Goal: Book appointment/travel/reservation

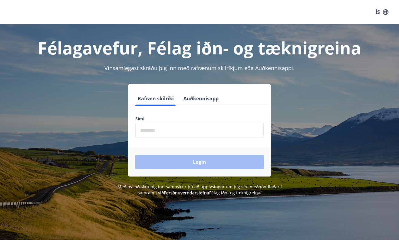
click at [185, 121] on label "Sími" at bounding box center [199, 119] width 128 height 6
click at [177, 135] on input "phone" at bounding box center [199, 130] width 128 height 15
type input "********"
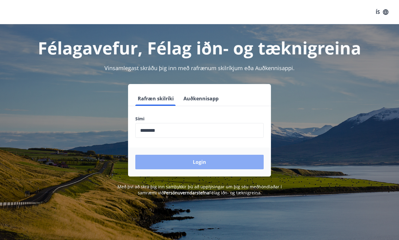
click at [174, 161] on button "Login" at bounding box center [199, 162] width 128 height 15
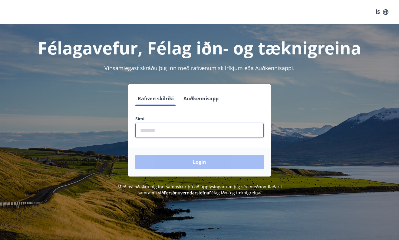
click at [241, 124] on input "phone" at bounding box center [199, 130] width 128 height 15
type input "********"
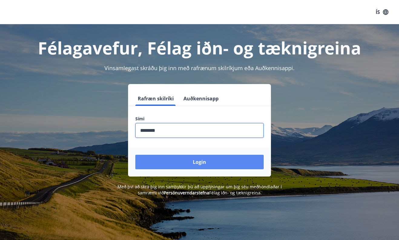
click at [194, 164] on button "Login" at bounding box center [199, 162] width 128 height 15
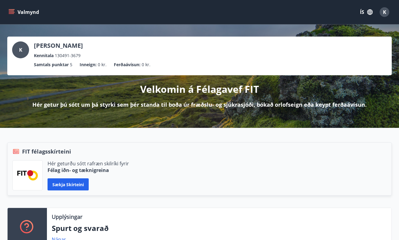
click at [362, 14] on button "ÍS" at bounding box center [366, 12] width 19 height 11
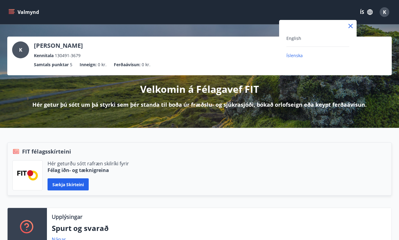
click at [318, 37] on div "English" at bounding box center [317, 38] width 63 height 7
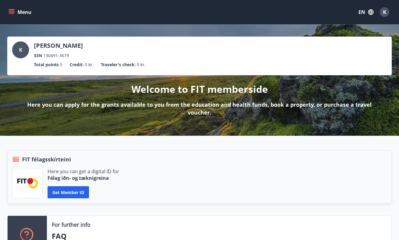
click at [15, 9] on button "Menu" at bounding box center [20, 12] width 27 height 11
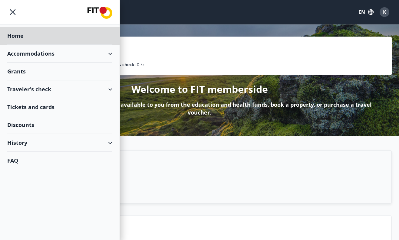
click at [45, 76] on div "Grants" at bounding box center [59, 72] width 105 height 18
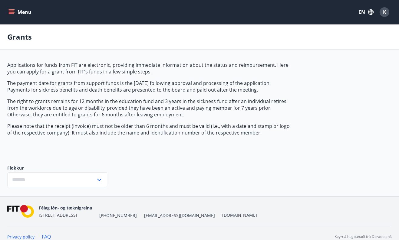
type input "***"
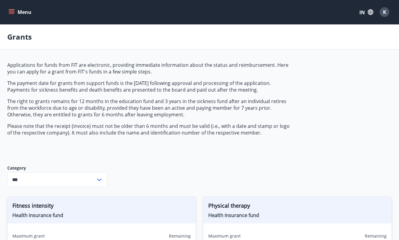
click at [11, 14] on icon "menu" at bounding box center [11, 12] width 6 height 6
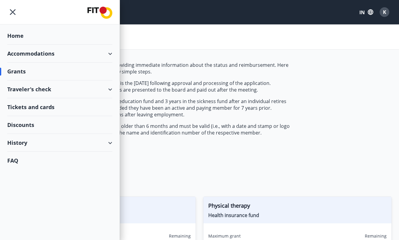
click at [38, 51] on div "Accommodations" at bounding box center [59, 54] width 105 height 18
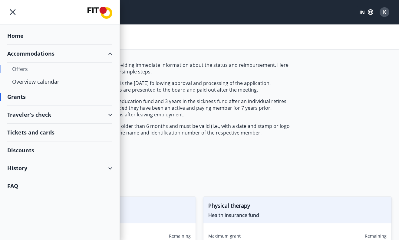
click at [41, 70] on div "Offers" at bounding box center [59, 69] width 95 height 13
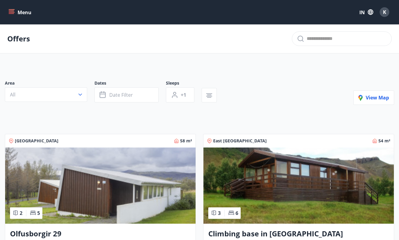
click at [25, 15] on font "Menu" at bounding box center [25, 12] width 14 height 7
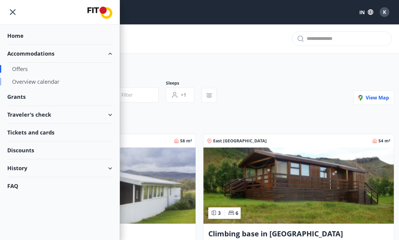
click at [38, 75] on div "Overview calendar" at bounding box center [59, 81] width 95 height 13
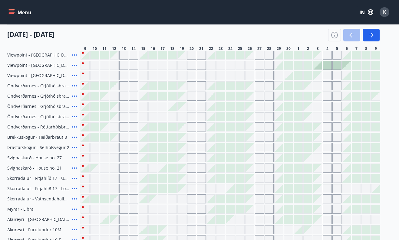
scroll to position [94, 0]
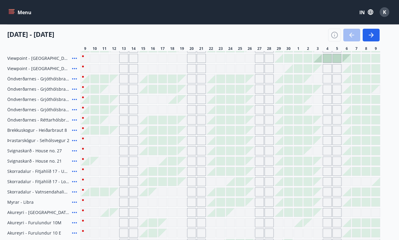
click at [243, 193] on div at bounding box center [240, 192] width 8 height 8
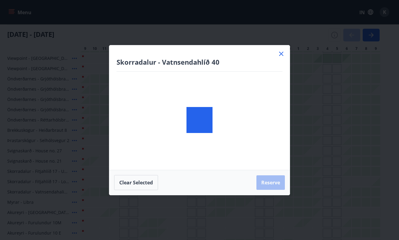
scroll to position [154, 0]
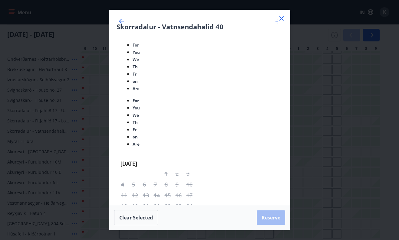
click at [280, 22] on icon at bounding box center [281, 18] width 7 height 7
click at [281, 55] on div at bounding box center [278, 59] width 9 height 9
click at [284, 51] on div at bounding box center [288, 49] width 8 height 8
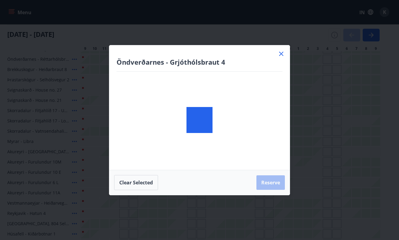
scroll to position [226, 0]
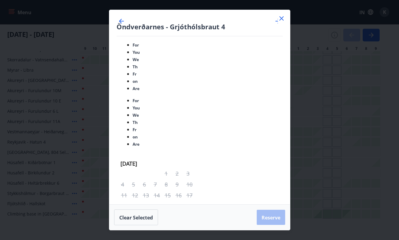
click at [280, 22] on icon at bounding box center [281, 18] width 7 height 7
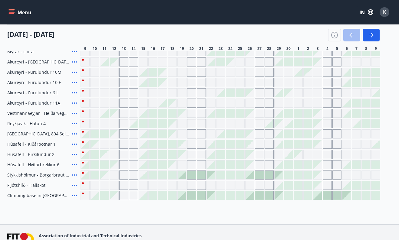
scroll to position [245, 0]
click at [252, 174] on div at bounding box center [250, 175] width 8 height 8
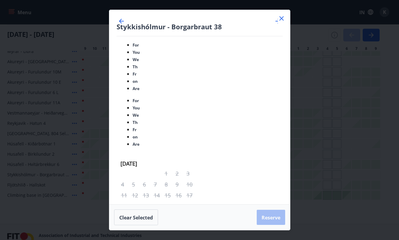
click at [281, 21] on icon at bounding box center [281, 18] width 4 height 4
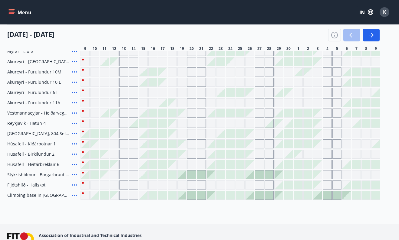
click at [58, 177] on font "Stykkishólmur - Borgarbraut 38" at bounding box center [38, 175] width 63 height 6
click at [74, 177] on icon at bounding box center [74, 174] width 7 height 7
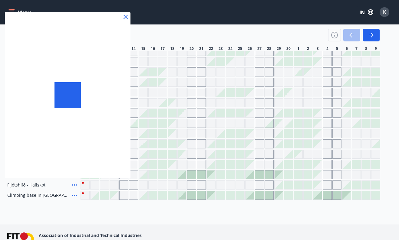
click at [74, 174] on div at bounding box center [199, 120] width 399 height 240
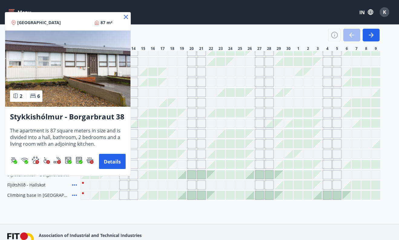
click at [108, 78] on img at bounding box center [67, 69] width 125 height 76
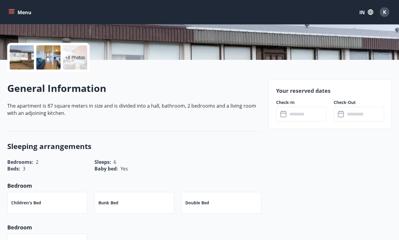
scroll to position [83, 0]
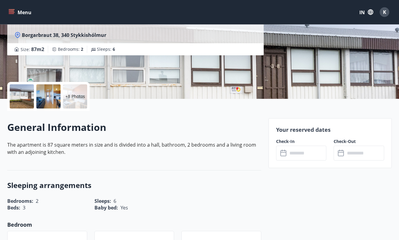
click at [78, 96] on p "+8 Photos" at bounding box center [75, 97] width 20 height 6
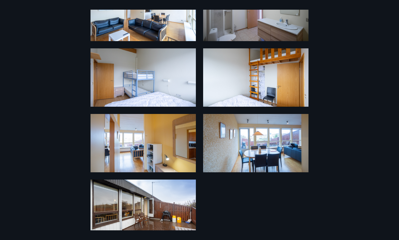
scroll to position [192, 0]
